Goal: Find specific page/section: Find specific page/section

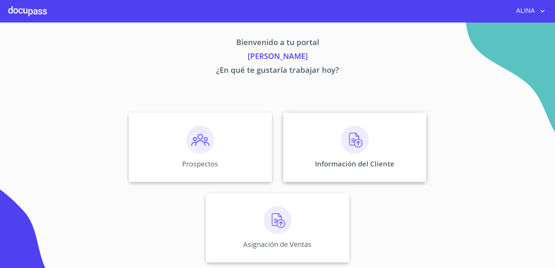
click at [328, 134] on div "Información del Cliente" at bounding box center [354, 147] width 143 height 69
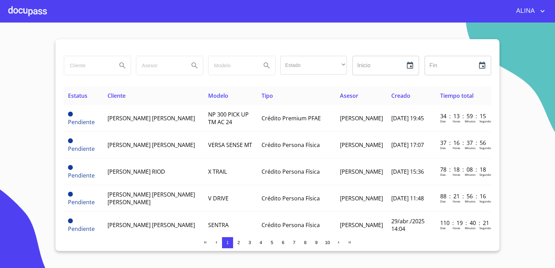
click at [108, 68] on input "search" at bounding box center [87, 65] width 47 height 19
click at [123, 66] on icon "Search" at bounding box center [122, 65] width 6 height 6
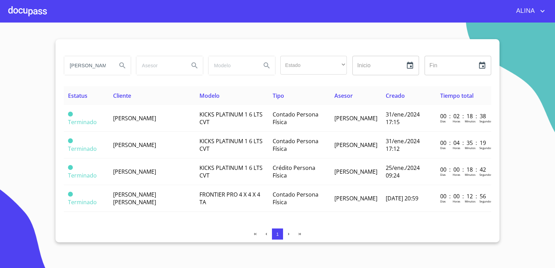
click at [100, 65] on input "[PERSON_NAME]" at bounding box center [87, 65] width 47 height 19
type input "[PERSON_NAME]"
click at [126, 68] on icon "Search" at bounding box center [122, 65] width 8 height 8
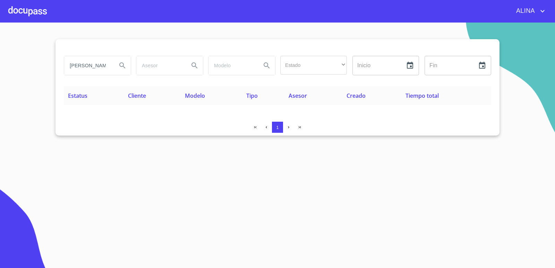
click at [32, 14] on div at bounding box center [27, 11] width 38 height 22
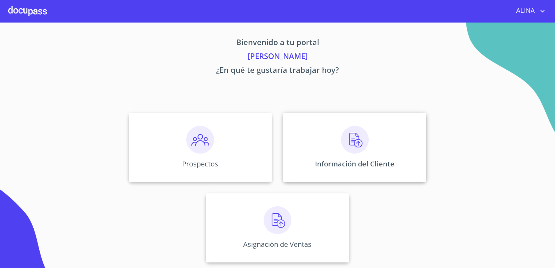
click at [297, 135] on div "Información del Cliente" at bounding box center [354, 147] width 143 height 69
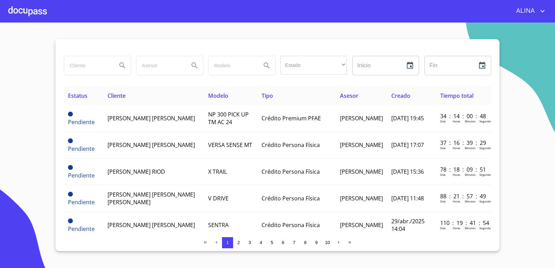
click at [92, 67] on input "search" at bounding box center [87, 65] width 47 height 19
type input "[PERSON_NAME]"
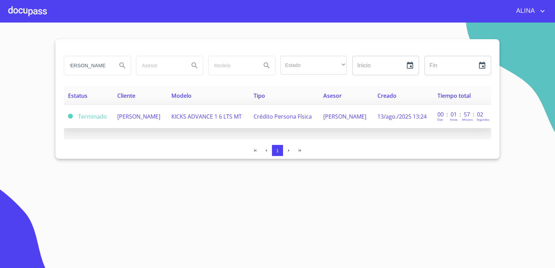
scroll to position [0, 0]
click at [133, 122] on td "[PERSON_NAME]" at bounding box center [140, 116] width 54 height 23
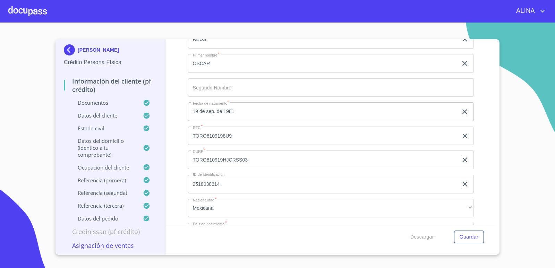
scroll to position [2288, 0]
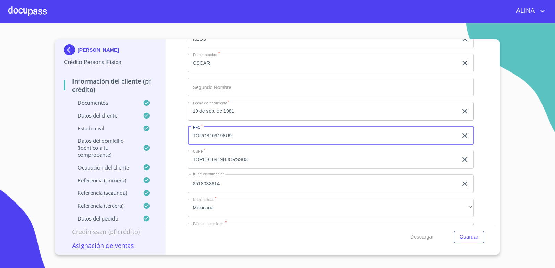
drag, startPoint x: 192, startPoint y: 134, endPoint x: 234, endPoint y: 137, distance: 42.4
click at [234, 137] on input "TORO8109198U9" at bounding box center [323, 135] width 270 height 19
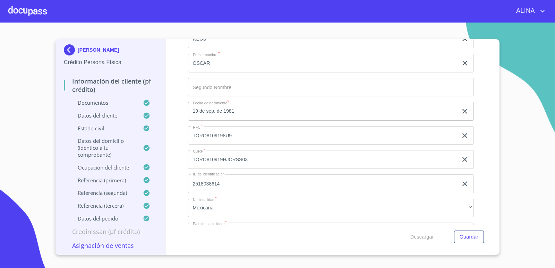
copy div "[PERSON_NAME]"
drag, startPoint x: 133, startPoint y: 51, endPoint x: 78, endPoint y: 54, distance: 54.5
click at [78, 54] on div "[PERSON_NAME]" at bounding box center [110, 51] width 93 height 14
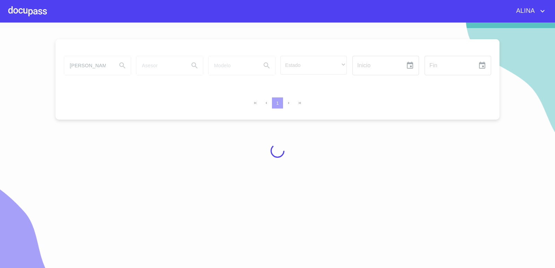
click at [42, 9] on div at bounding box center [27, 11] width 38 height 22
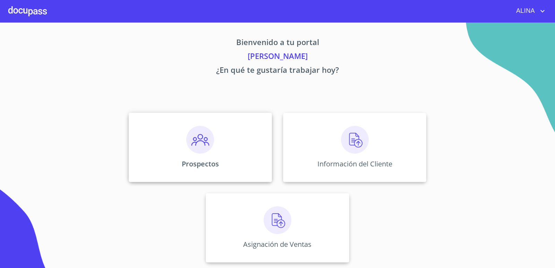
click at [172, 148] on div "Prospectos" at bounding box center [200, 147] width 143 height 69
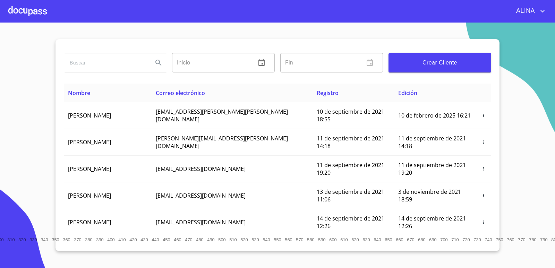
click at [116, 63] on input "search" at bounding box center [105, 62] width 83 height 19
paste input "[PERSON_NAME]"
type input "[PERSON_NAME]"
click at [159, 65] on icon "Search" at bounding box center [158, 63] width 8 height 8
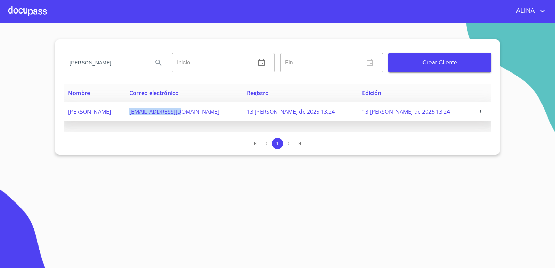
copy span "[EMAIL_ADDRESS][DOMAIN_NAME]"
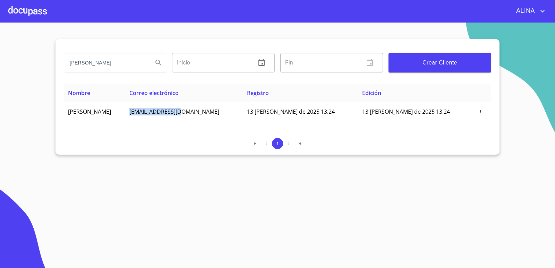
drag, startPoint x: 158, startPoint y: 113, endPoint x: 224, endPoint y: 74, distance: 76.7
click at [213, 116] on td "[EMAIL_ADDRESS][DOMAIN_NAME]" at bounding box center [184, 111] width 118 height 19
drag, startPoint x: 130, startPoint y: 65, endPoint x: 49, endPoint y: 62, distance: 81.2
click at [49, 73] on section "[PERSON_NAME] REUS Inicio ​ Fin ​ Crear Cliente Nombre Correo electrónico Regis…" at bounding box center [277, 145] width 555 height 245
click at [42, 12] on div at bounding box center [27, 11] width 38 height 22
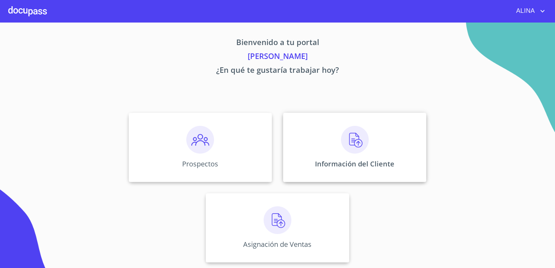
click at [307, 161] on div "Información del Cliente" at bounding box center [354, 147] width 143 height 69
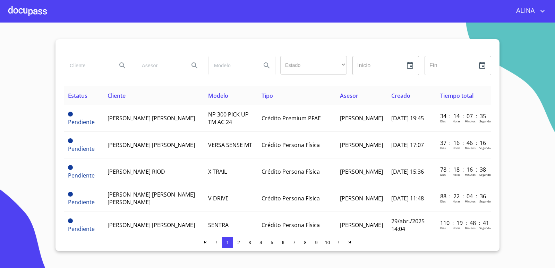
click at [96, 67] on input "search" at bounding box center [87, 65] width 47 height 19
paste input "[PERSON_NAME]"
type input "[PERSON_NAME]"
click at [127, 63] on button "Search" at bounding box center [122, 65] width 17 height 17
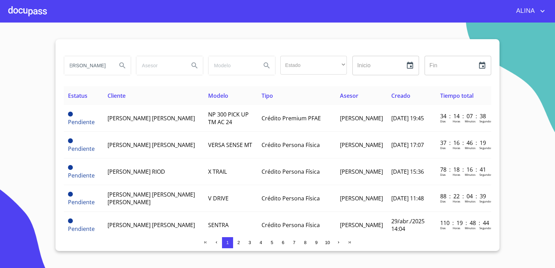
scroll to position [0, 0]
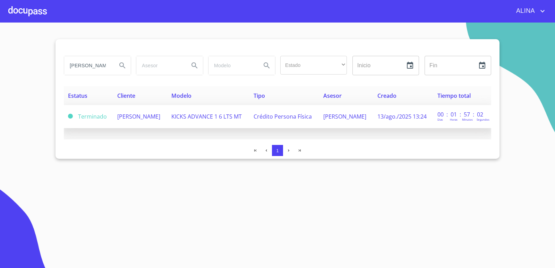
click at [133, 119] on td "[PERSON_NAME]" at bounding box center [140, 116] width 54 height 23
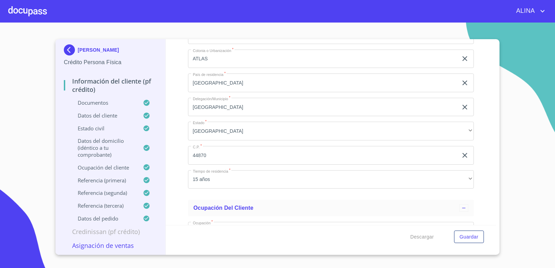
scroll to position [2785, 0]
